Goal: Task Accomplishment & Management: Manage account settings

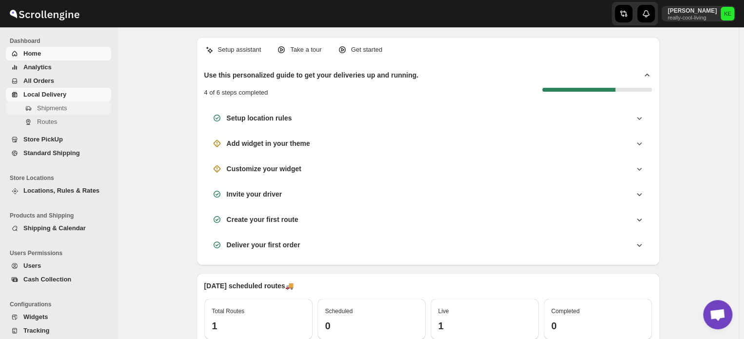
click at [55, 110] on span "Shipments" at bounding box center [52, 107] width 30 height 7
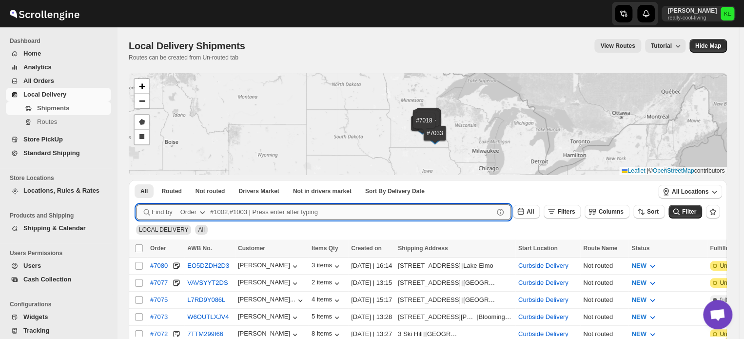
click at [242, 210] on input "text" at bounding box center [351, 212] width 283 height 16
type input "7073"
click at [136, 180] on button "Submit" at bounding box center [150, 185] width 28 height 10
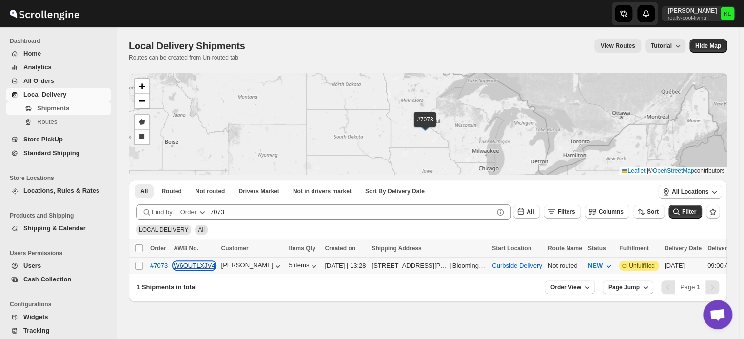
click at [187, 267] on button "W6OUTLXJV4" at bounding box center [193, 265] width 41 height 7
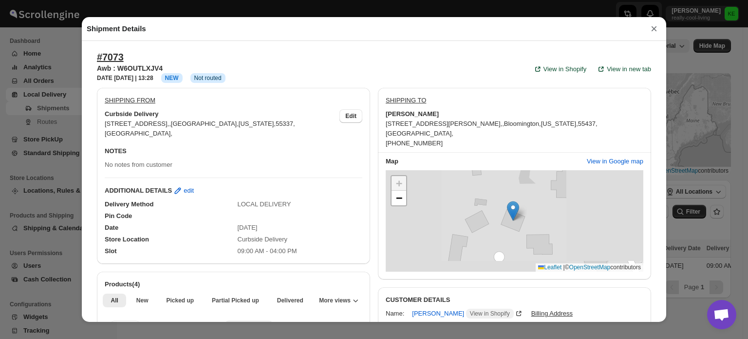
click at [653, 31] on button "×" at bounding box center [654, 29] width 15 height 14
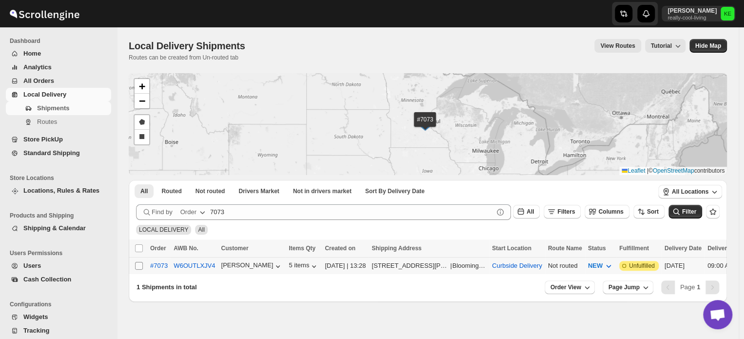
click at [141, 267] on input "Select shipment" at bounding box center [139, 266] width 8 height 8
checkbox input "true"
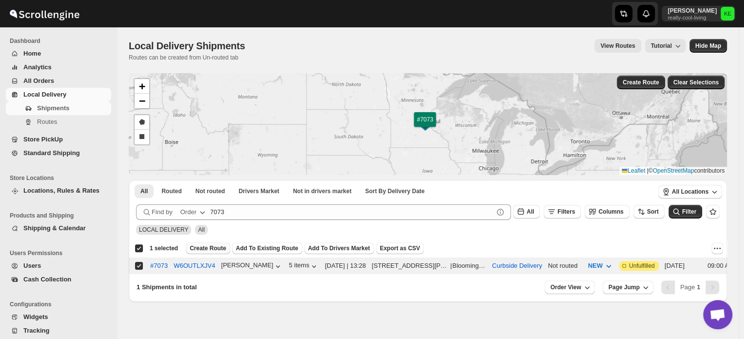
click at [194, 247] on span "Create Route" at bounding box center [208, 248] width 37 height 8
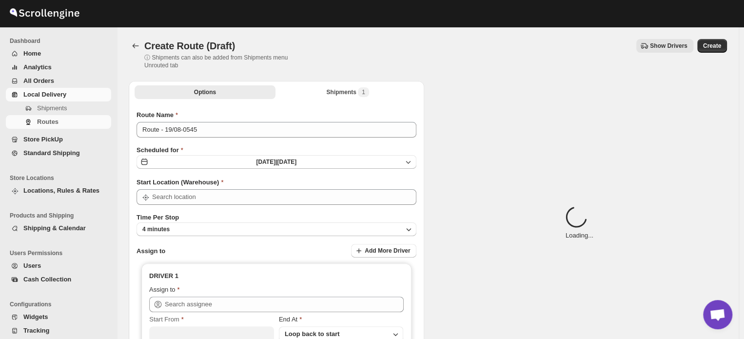
type input "Curbside Delivery"
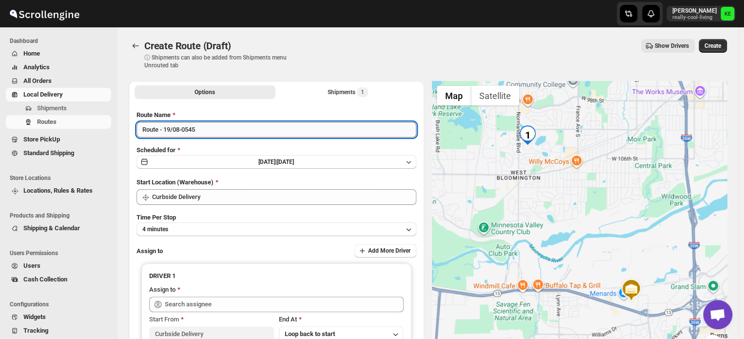
click at [204, 126] on input "Route - 19/08-0545" at bounding box center [276, 130] width 280 height 16
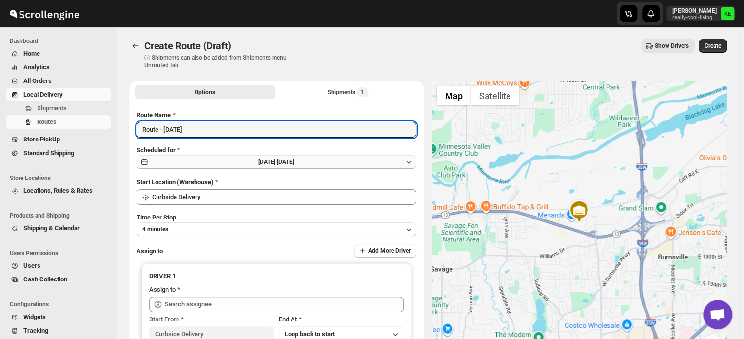
type input "Route - [DATE]"
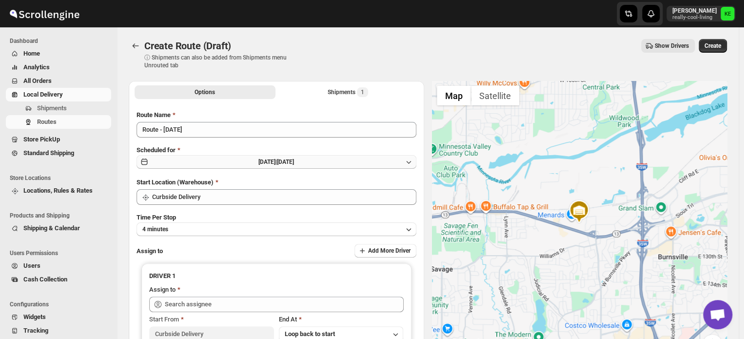
click at [409, 162] on icon "button" at bounding box center [408, 162] width 10 height 10
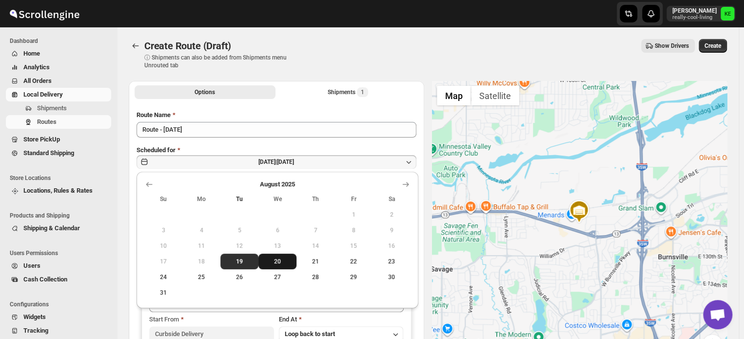
click at [279, 264] on span "20" at bounding box center [277, 261] width 30 height 8
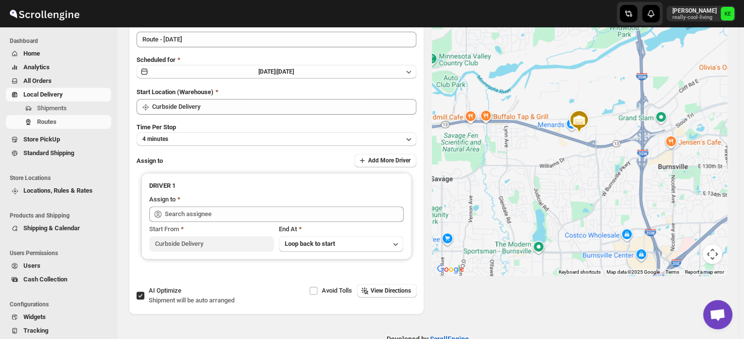
scroll to position [101, 0]
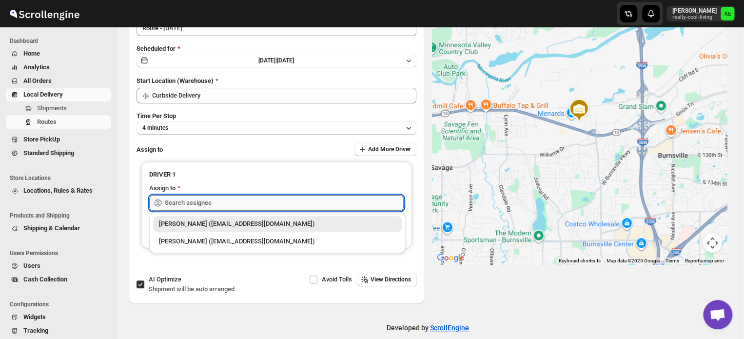
click at [276, 202] on input "text" at bounding box center [284, 203] width 239 height 16
click at [258, 242] on div "[PERSON_NAME] ([EMAIL_ADDRESS][DOMAIN_NAME])" at bounding box center [277, 241] width 237 height 10
type input "[PERSON_NAME] ([EMAIL_ADDRESS][DOMAIN_NAME])"
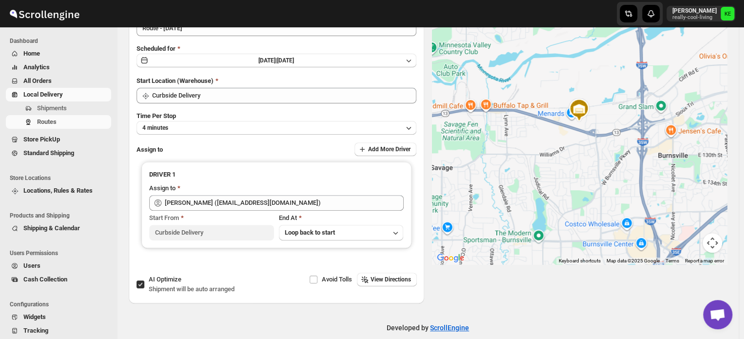
drag, startPoint x: 743, startPoint y: 105, endPoint x: 746, endPoint y: 83, distance: 22.7
click at [743, 83] on html "Skip to content [PERSON_NAME] really-cool-living KE Dashboard Home Analytics Al…" at bounding box center [372, 68] width 744 height 339
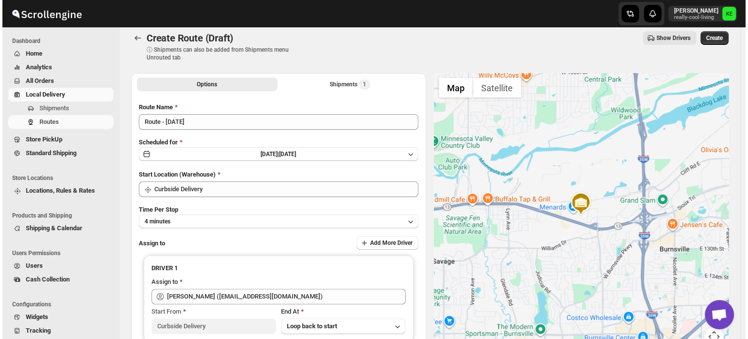
scroll to position [0, 0]
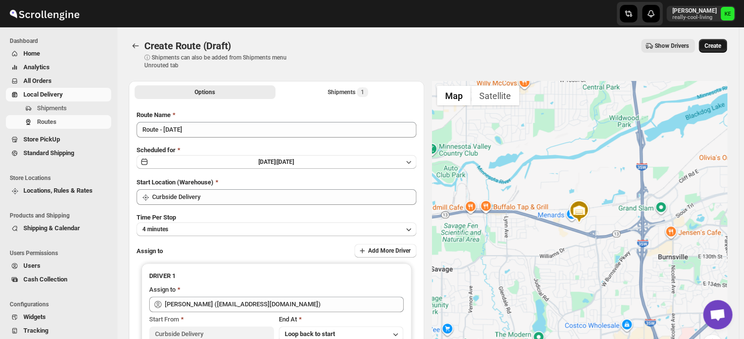
click at [718, 44] on span "Create" at bounding box center [712, 46] width 17 height 8
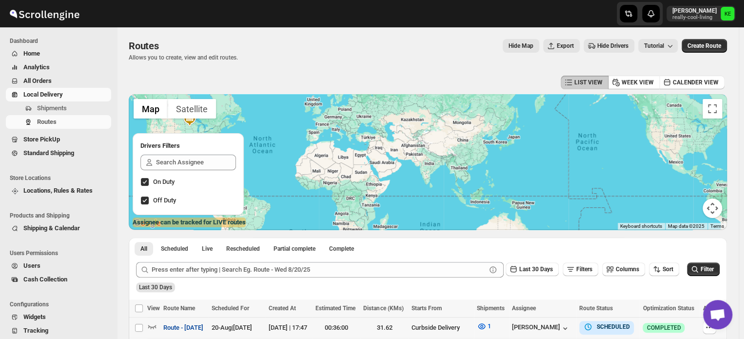
click at [194, 327] on span "Route - [DATE]" at bounding box center [183, 328] width 40 height 10
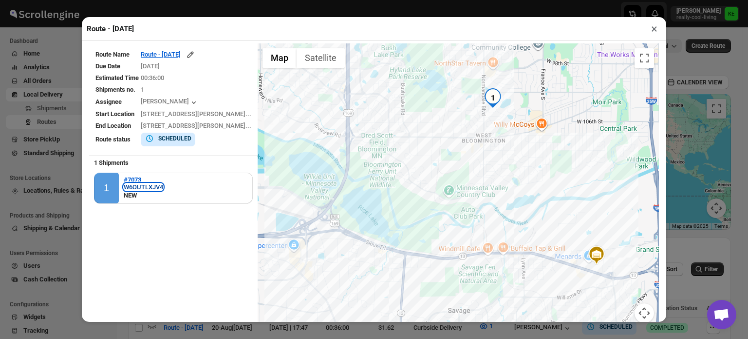
click at [136, 189] on div "W6OUTLXJV4" at bounding box center [143, 186] width 39 height 7
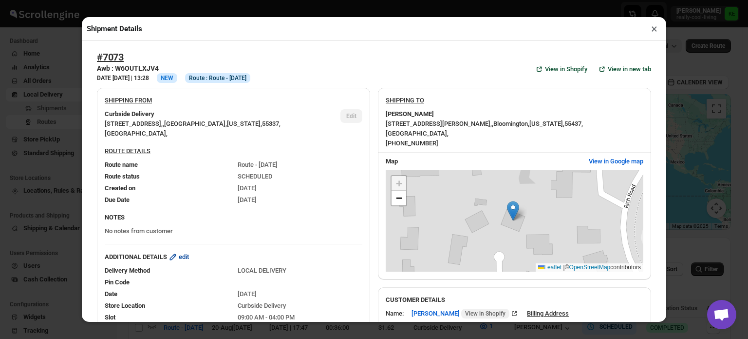
click at [189, 260] on span "edit" at bounding box center [184, 257] width 10 height 10
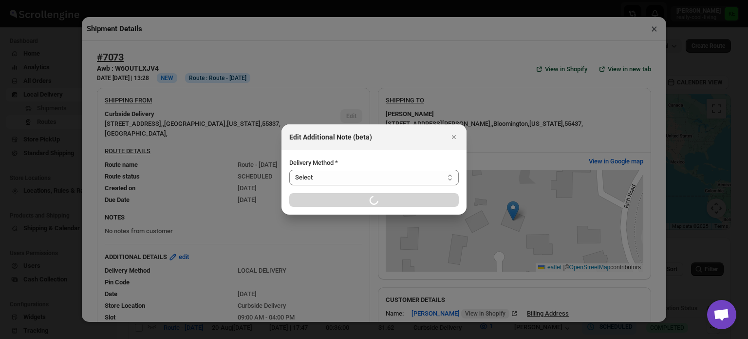
select select "LOCAL_DELIVERY"
select select "LOCATION_BASES"
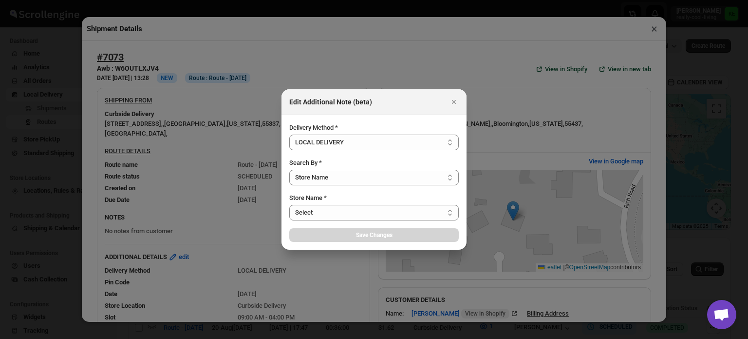
select select "656744df154a64d9bb065b6d"
select select "[DATE]"
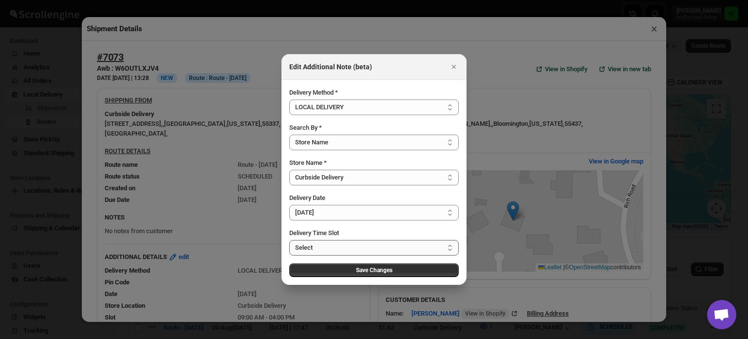
click at [451, 246] on select "Select 09:00 AM - 04:00 PM 09:00 AM - 11:00 AM 10:00 AM - 12:00 PM 11:00 AM - 0…" at bounding box center [374, 248] width 170 height 16
select select "673ffc4d35296b8d311f7cc4"
click at [289, 240] on select "Select 09:00 AM - 04:00 PM 09:00 AM - 11:00 AM 10:00 AM - 12:00 PM 11:00 AM - 0…" at bounding box center [374, 248] width 170 height 16
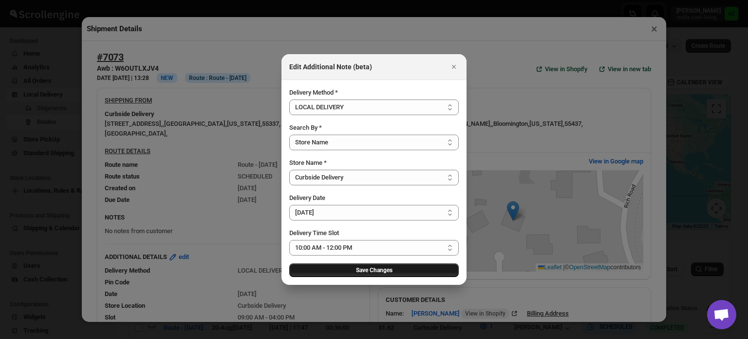
click at [374, 270] on span "Save Changes" at bounding box center [374, 270] width 37 height 8
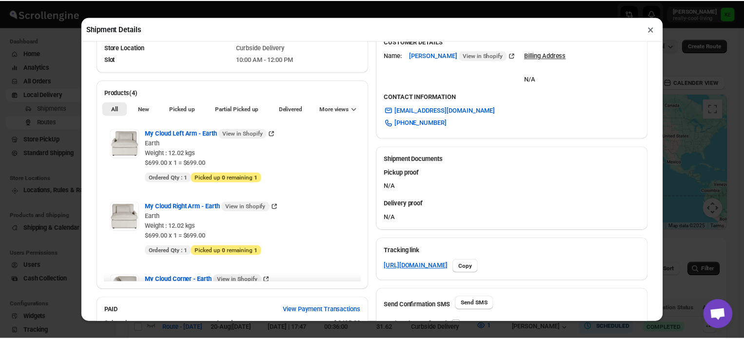
scroll to position [267, 0]
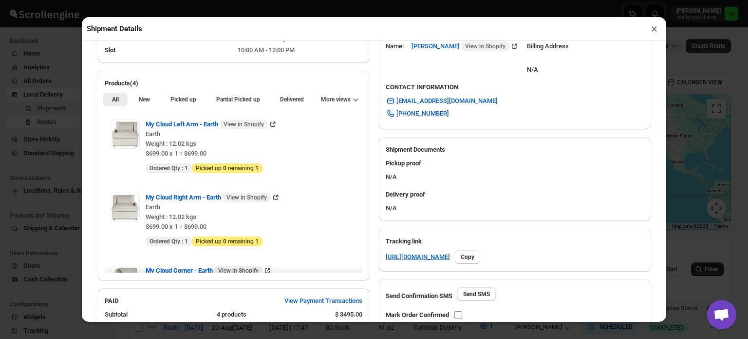
click at [460, 315] on input "checkbox" at bounding box center [459, 315] width 8 height 8
checkbox input "true"
click at [653, 32] on button "×" at bounding box center [655, 29] width 14 height 14
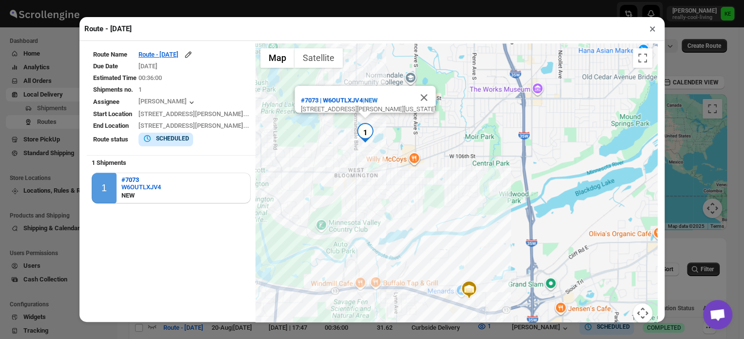
click at [653, 32] on button "×" at bounding box center [652, 29] width 14 height 14
